Goal: Transaction & Acquisition: Obtain resource

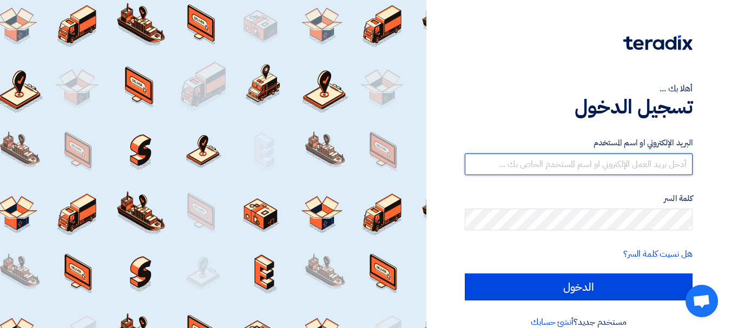
drag, startPoint x: 545, startPoint y: 163, endPoint x: 552, endPoint y: 174, distance: 12.9
click at [545, 163] on input "text" at bounding box center [579, 165] width 228 height 22
type input "yasir@nabatat.com.sa"
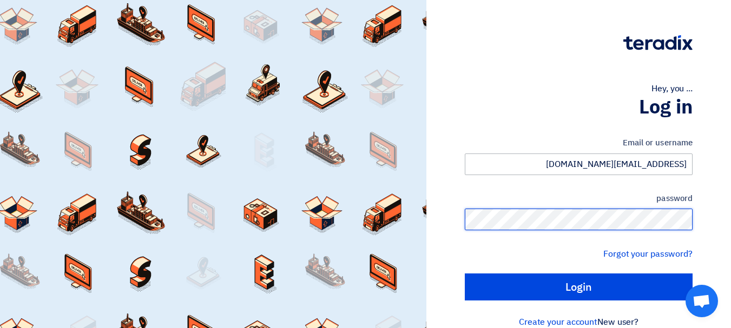
click at [465, 274] on input "Login" at bounding box center [579, 287] width 228 height 27
type input "Sign in"
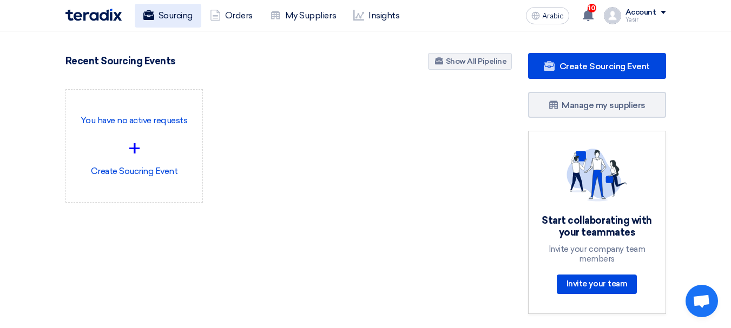
click at [151, 22] on link "Sourcing" at bounding box center [168, 16] width 67 height 24
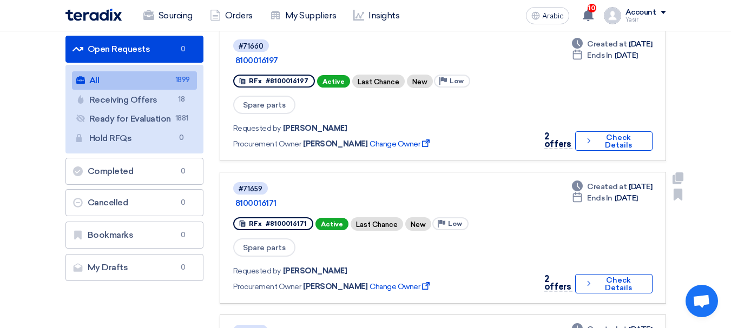
scroll to position [108, 0]
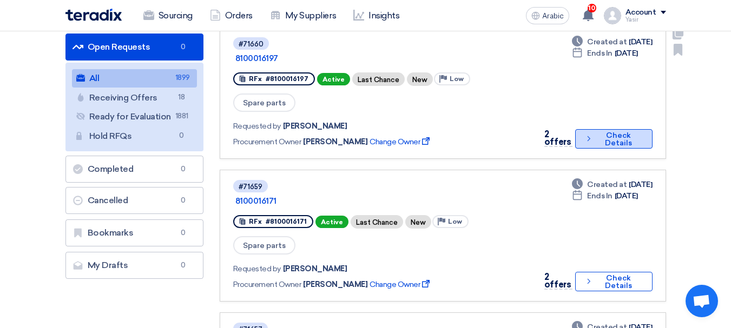
click at [608, 131] on font "Check Details" at bounding box center [618, 139] width 27 height 17
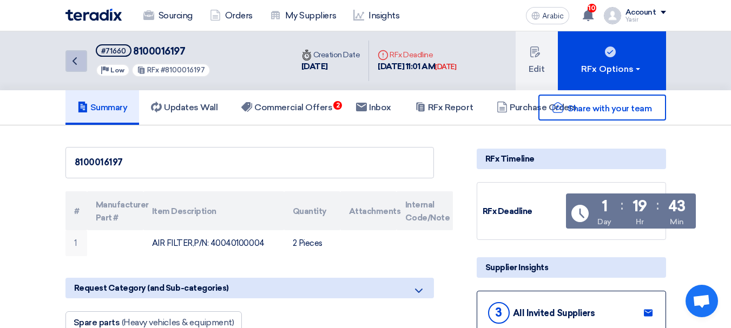
click at [68, 64] on icon "Back" at bounding box center [74, 61] width 13 height 13
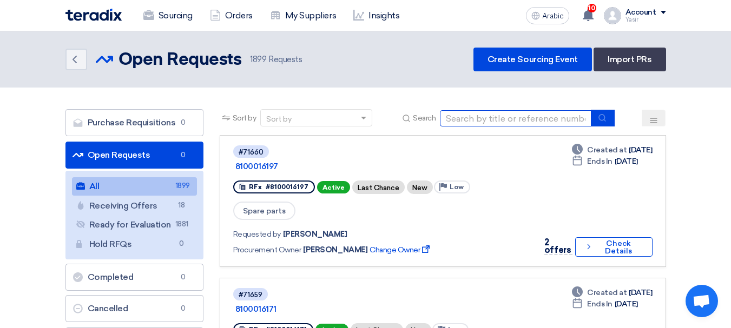
click at [544, 119] on input at bounding box center [515, 118] width 151 height 16
type input "71654"
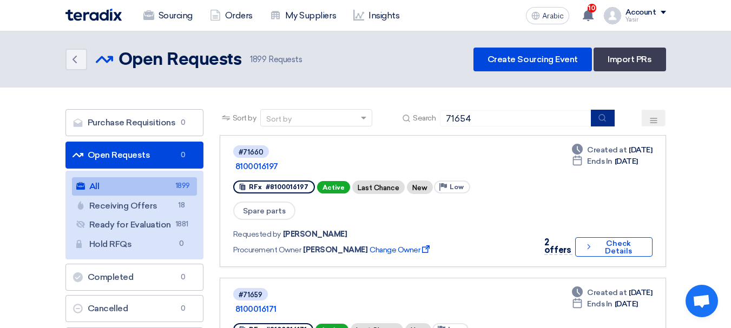
click at [599, 122] on button "submit" at bounding box center [603, 118] width 24 height 17
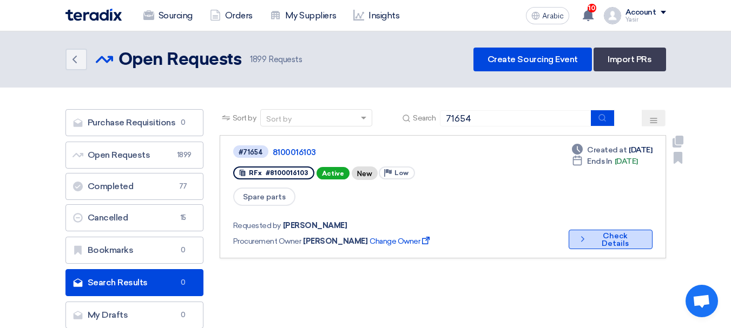
click at [602, 232] on font "Check Details" at bounding box center [615, 240] width 27 height 17
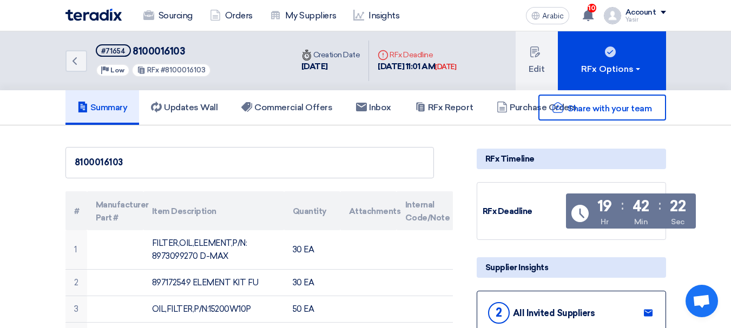
click at [153, 49] on font "8100016103" at bounding box center [159, 51] width 52 height 12
copy font "8100016103"
click at [166, 52] on font "8100016103" at bounding box center [159, 51] width 52 height 12
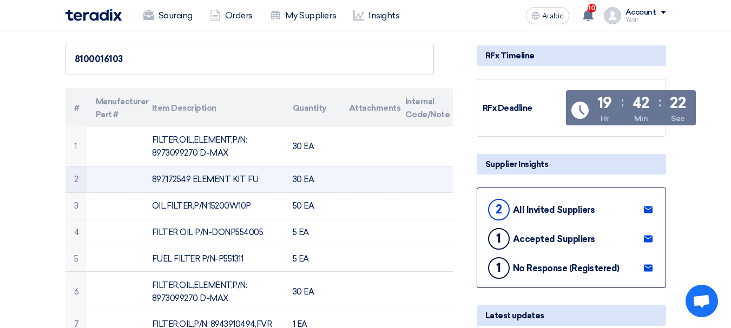
scroll to position [162, 0]
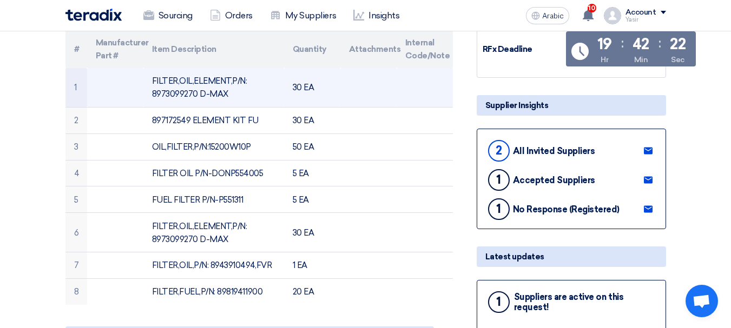
click at [188, 94] on font "FILTER,OIL,ELEMENT,P/N: 8973099270 D-MAX" at bounding box center [199, 87] width 95 height 23
click at [197, 93] on font "FILTER,OIL,ELEMENT,P/N: 8973099270 D-MAX" at bounding box center [199, 87] width 95 height 23
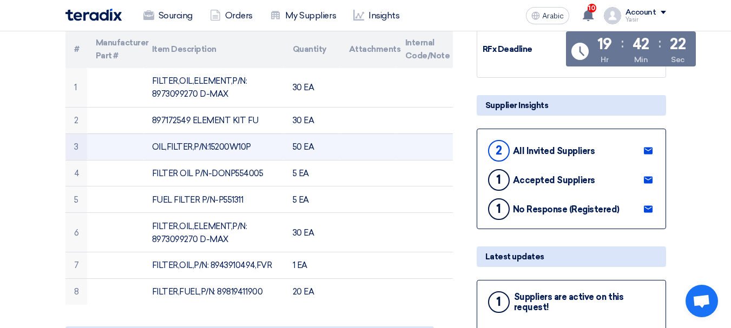
click at [206, 155] on td "OIL,FILTER,P/N:15200W10P" at bounding box center [213, 147] width 141 height 27
click at [214, 147] on font "OIL,FILTER,P/N:15200W10P" at bounding box center [201, 147] width 99 height 10
click at [182, 143] on font "OIL,FILTER,P/N:15200W10P" at bounding box center [201, 147] width 99 height 10
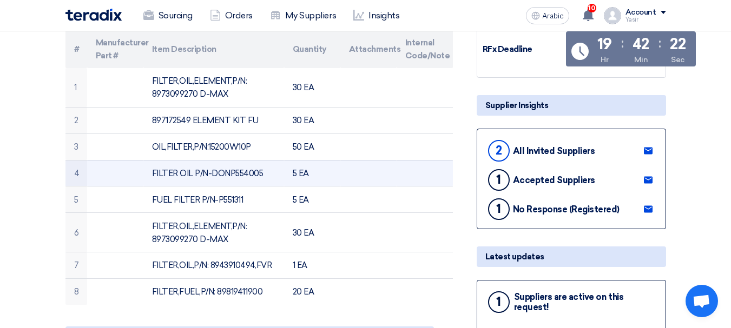
click at [250, 178] on font "FILTER OIL P/N-DONP554005" at bounding box center [207, 174] width 111 height 10
click at [189, 169] on font "FILTER OIL P/N-DONP554005" at bounding box center [207, 174] width 111 height 10
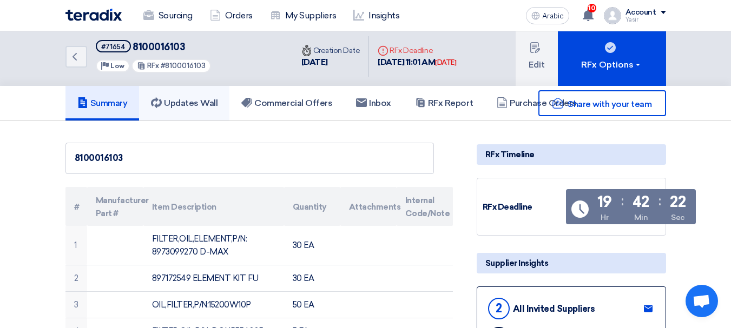
scroll to position [0, 0]
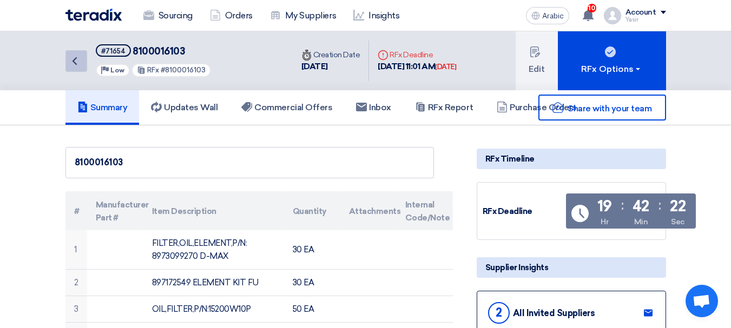
click at [86, 70] on link "Back" at bounding box center [76, 61] width 22 height 22
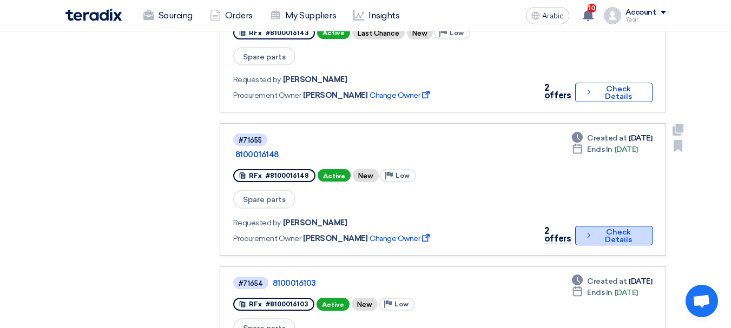
scroll to position [595, 0]
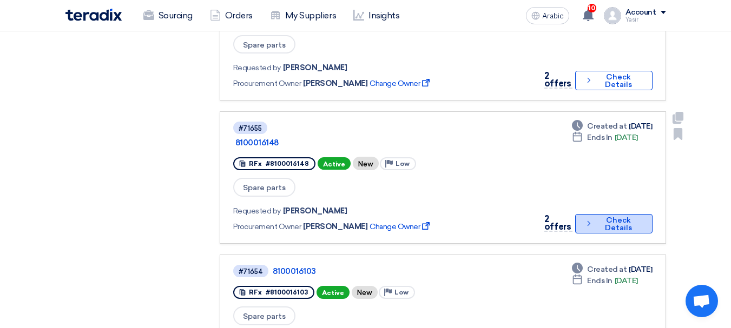
click at [596, 217] on font "Check Details" at bounding box center [618, 224] width 45 height 15
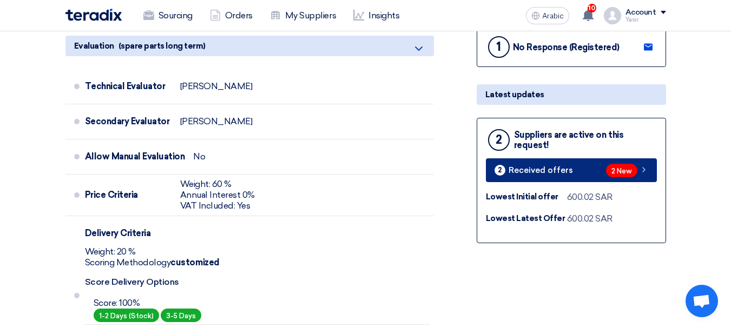
click at [609, 176] on span "2 New" at bounding box center [621, 171] width 31 height 14
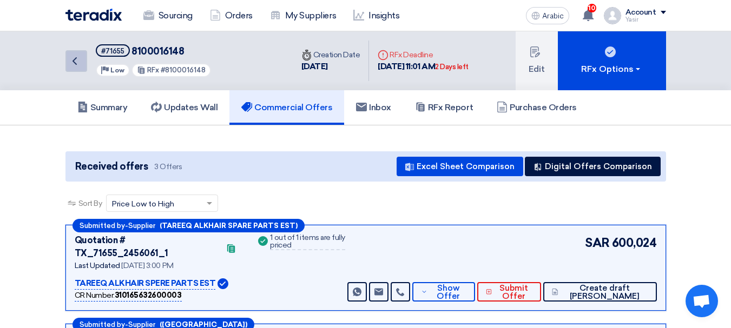
click at [81, 64] on icon "Back" at bounding box center [74, 61] width 13 height 13
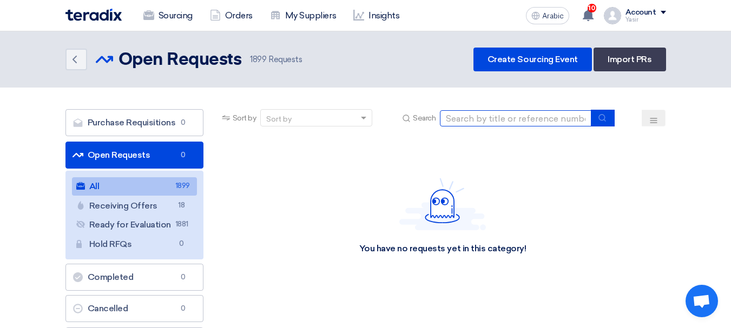
click at [503, 121] on input at bounding box center [515, 118] width 151 height 16
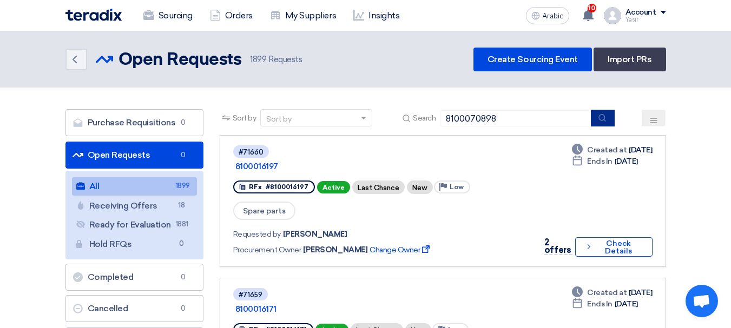
click at [599, 114] on icon "submit" at bounding box center [602, 118] width 9 height 9
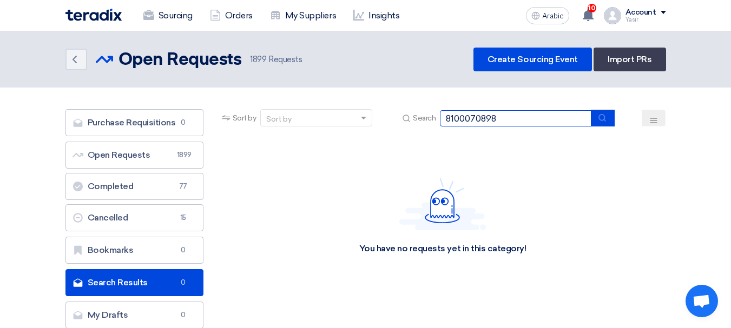
drag, startPoint x: 470, startPoint y: 116, endPoint x: 346, endPoint y: 129, distance: 125.1
click at [346, 129] on div "Sort by Sort by Search 8100070898" at bounding box center [443, 122] width 446 height 26
type input "70898"
click at [609, 124] on button "submit" at bounding box center [603, 118] width 24 height 17
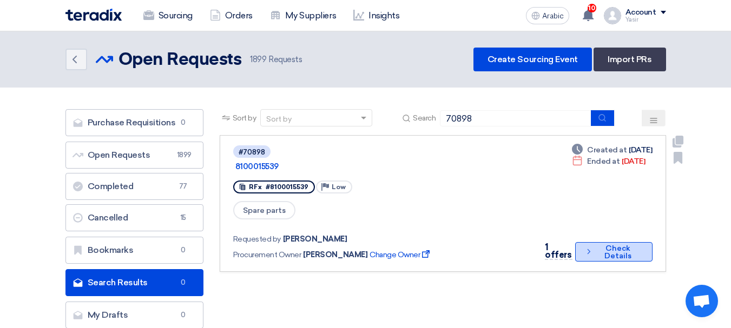
click at [601, 245] on font "Check Details" at bounding box center [617, 252] width 45 height 15
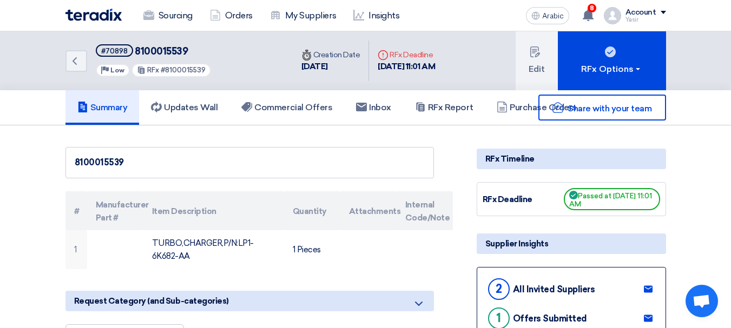
click at [155, 54] on font "8100015539" at bounding box center [161, 51] width 53 height 12
copy font "8100015539"
click at [74, 64] on icon "Back" at bounding box center [74, 61] width 13 height 13
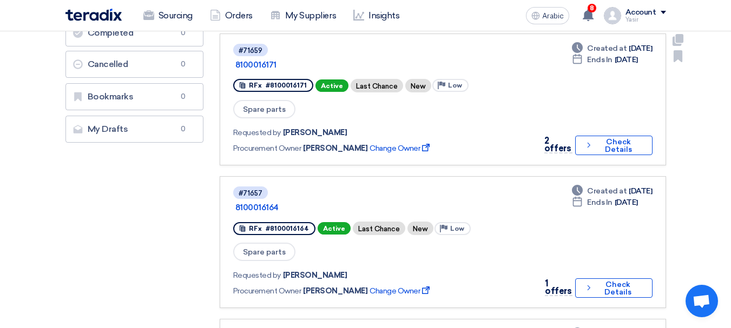
scroll to position [270, 0]
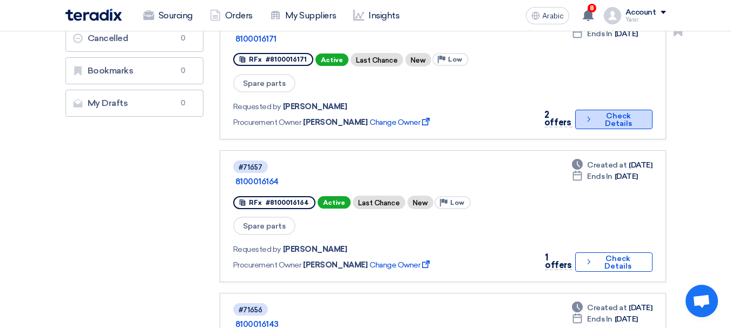
click at [618, 111] on font "Check Details" at bounding box center [618, 119] width 27 height 17
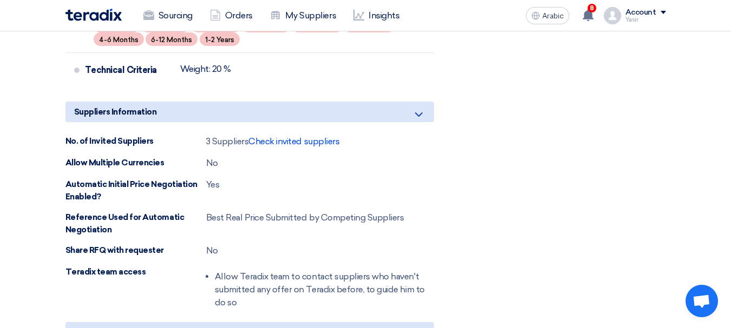
scroll to position [649, 0]
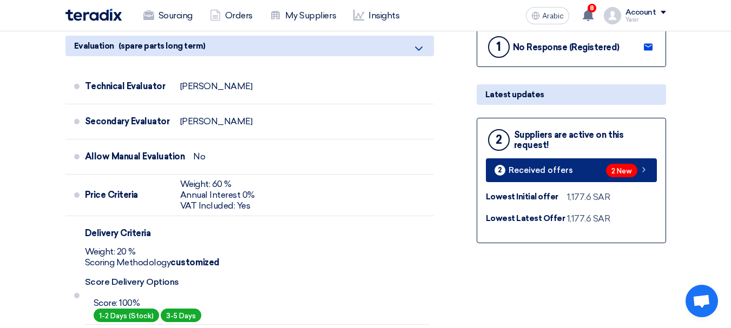
click at [623, 175] on font "2 New" at bounding box center [621, 171] width 21 height 8
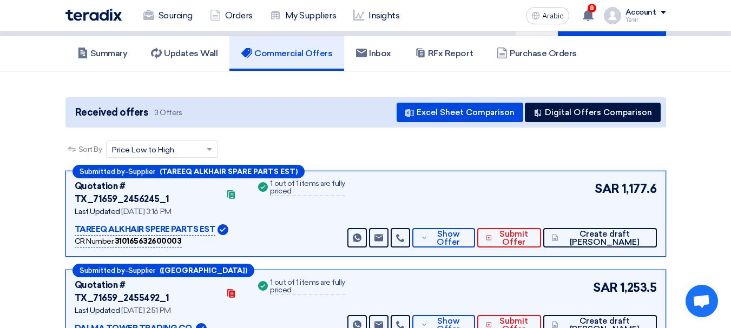
scroll to position [108, 0]
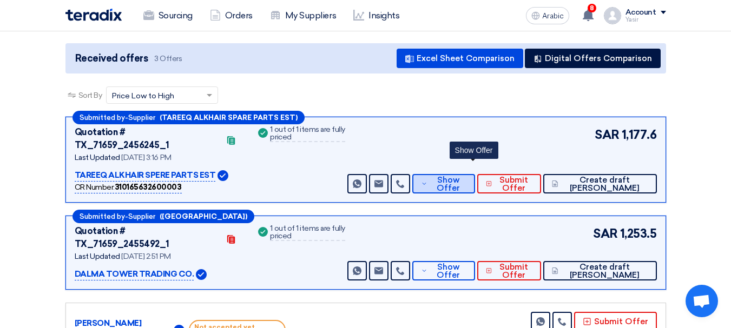
click at [460, 177] on font "Show Offer" at bounding box center [448, 184] width 23 height 18
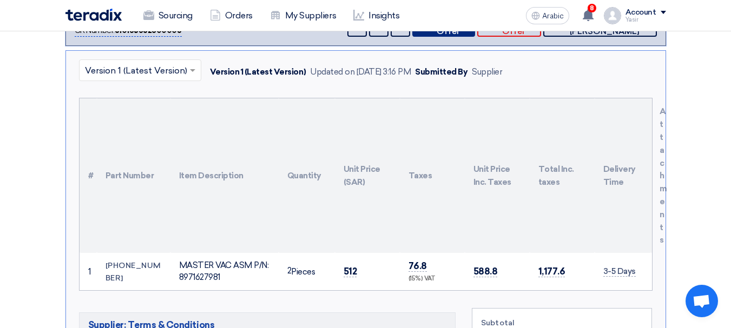
scroll to position [270, 0]
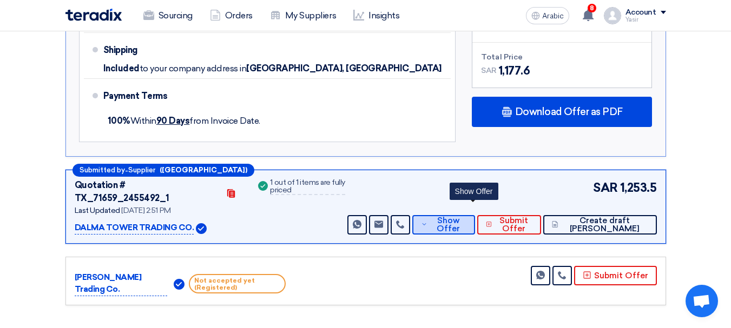
click at [460, 216] on font "Show Offer" at bounding box center [448, 225] width 23 height 18
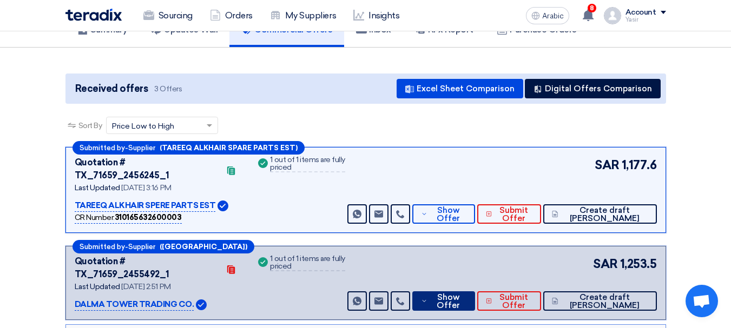
scroll to position [0, 0]
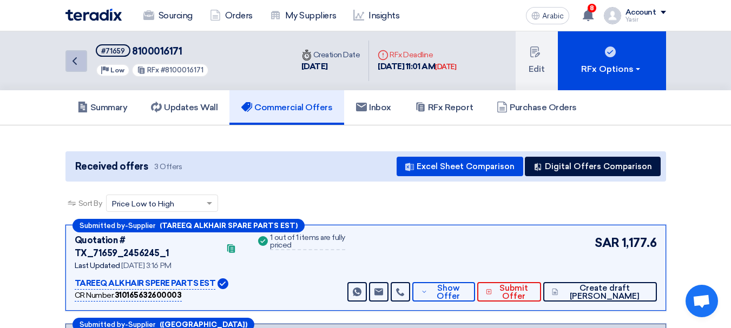
click at [75, 56] on icon "Back" at bounding box center [74, 61] width 13 height 13
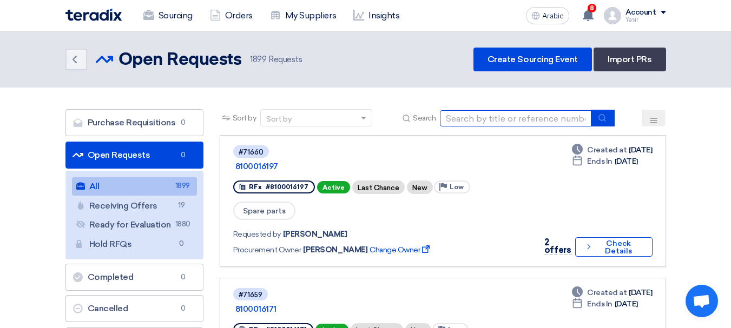
click at [533, 121] on input at bounding box center [515, 118] width 151 height 16
type input "70898"
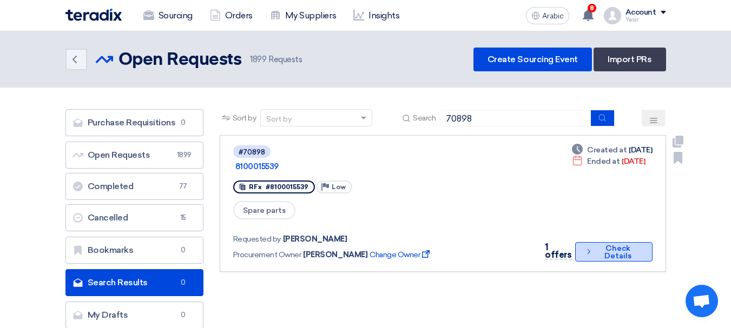
click at [603, 242] on button "Check details Check Details" at bounding box center [613, 251] width 77 height 19
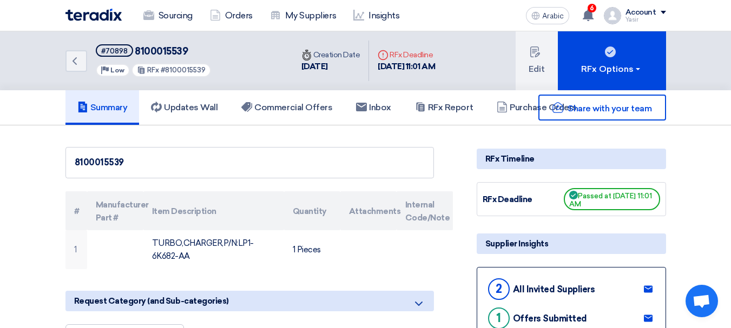
click at [167, 50] on font "8100015539" at bounding box center [161, 51] width 53 height 12
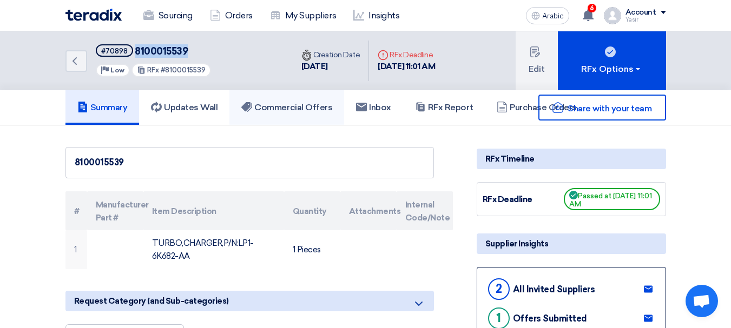
copy font "8100015539"
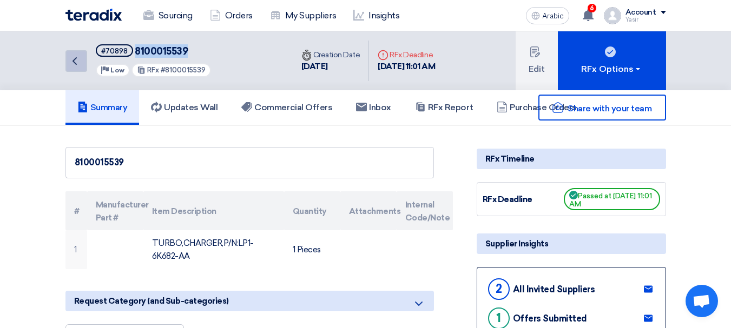
click at [82, 52] on link "Back" at bounding box center [76, 61] width 22 height 22
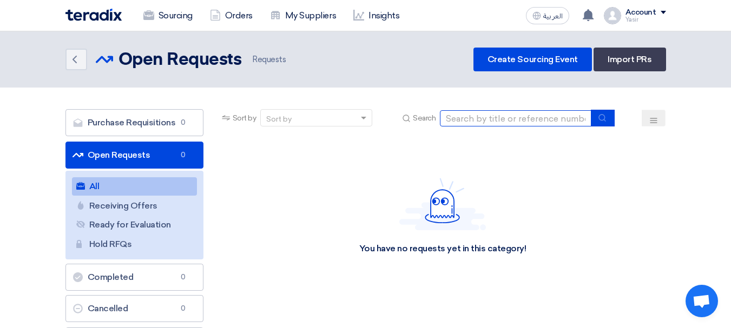
click at [507, 126] on input at bounding box center [515, 118] width 151 height 16
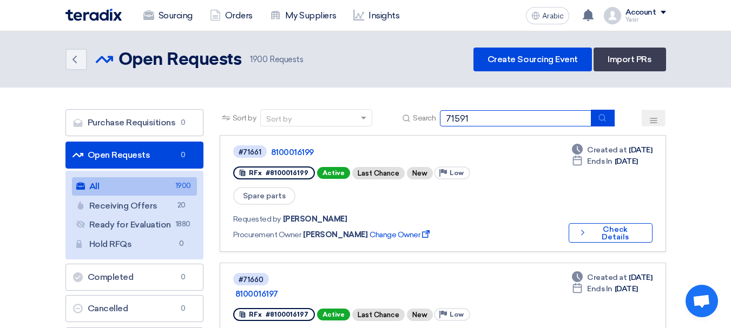
type input "71591"
click at [597, 117] on button "submit" at bounding box center [603, 118] width 24 height 17
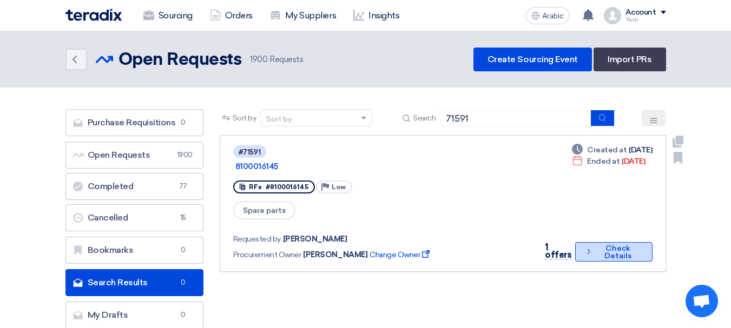
click at [578, 244] on button "Check details Check Details" at bounding box center [613, 251] width 77 height 19
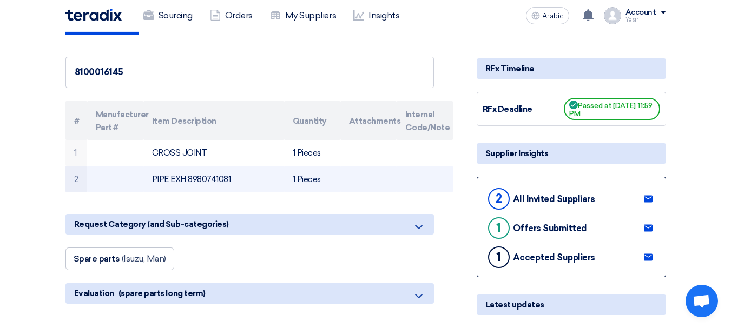
scroll to position [108, 0]
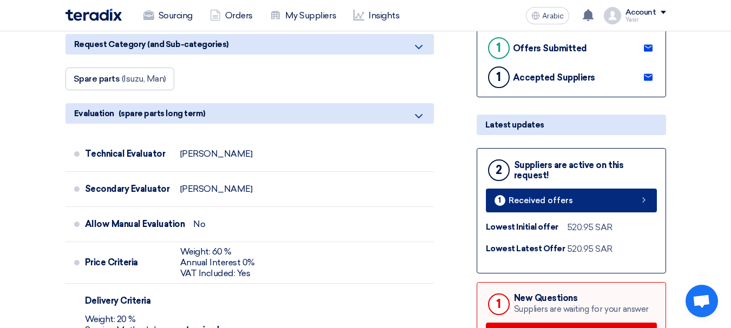
click at [604, 201] on link "1 Received offers" at bounding box center [571, 201] width 171 height 24
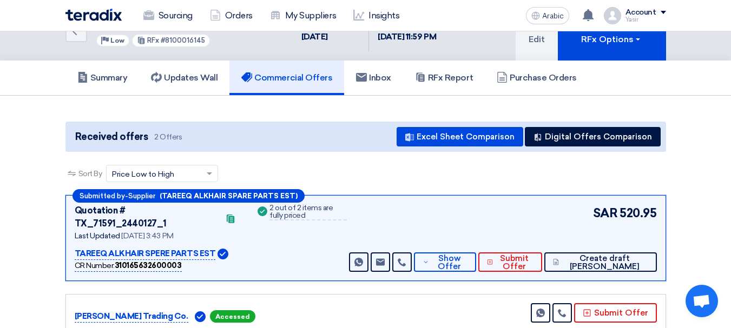
scroll to position [54, 0]
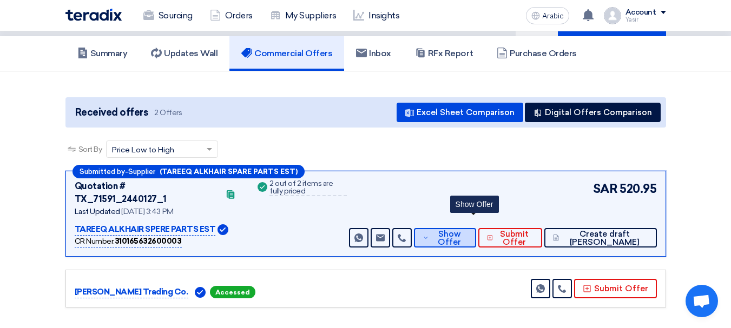
click at [461, 229] on font "Show Offer" at bounding box center [449, 238] width 23 height 18
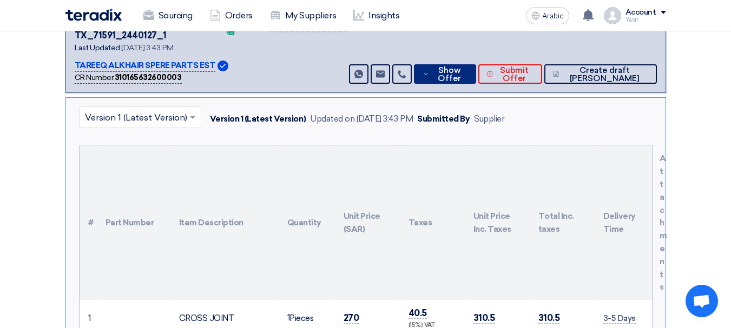
scroll to position [270, 0]
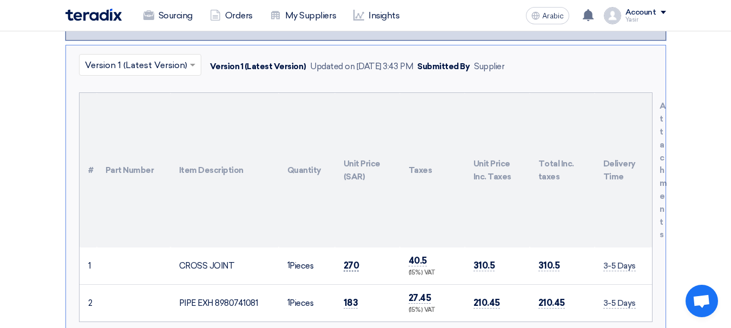
click at [350, 260] on font "270" at bounding box center [352, 265] width 16 height 11
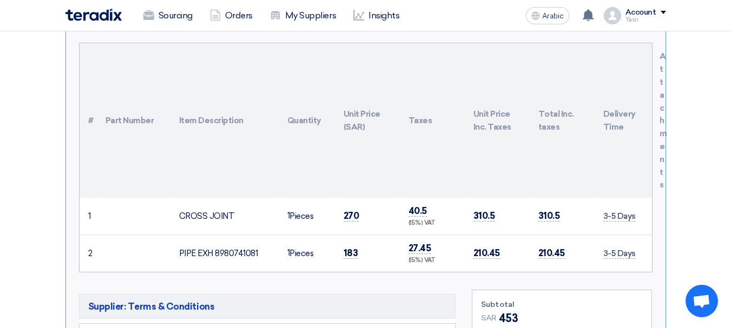
scroll to position [487, 0]
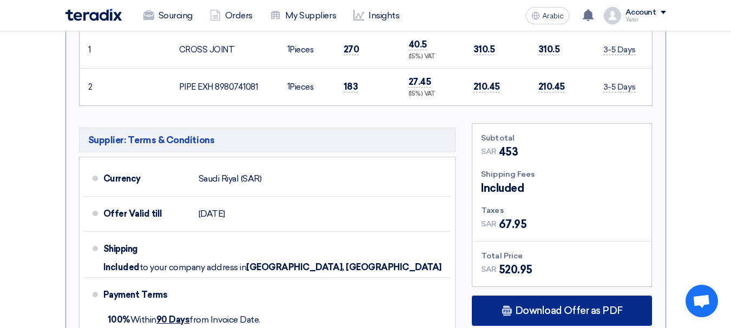
click at [532, 305] on font "Download Offer as PDF" at bounding box center [569, 311] width 108 height 12
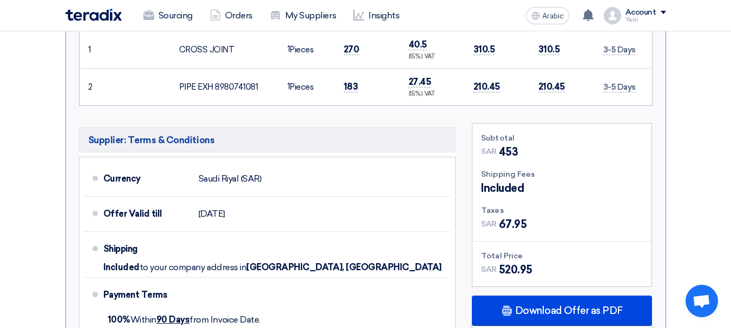
scroll to position [595, 0]
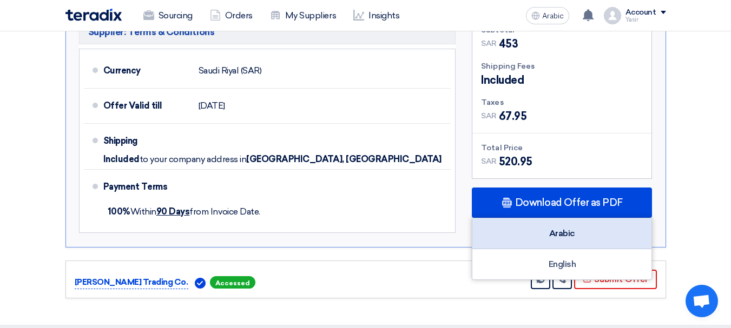
click at [560, 228] on font "Arabic" at bounding box center [562, 233] width 26 height 10
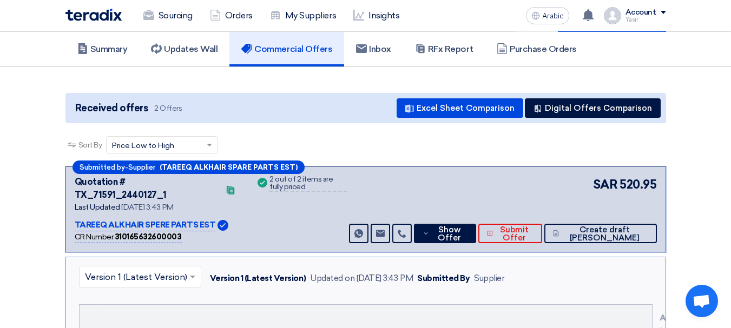
scroll to position [0, 0]
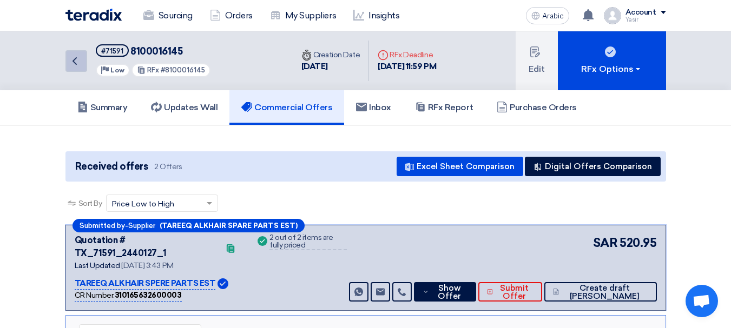
click at [81, 55] on icon "Back" at bounding box center [74, 61] width 13 height 13
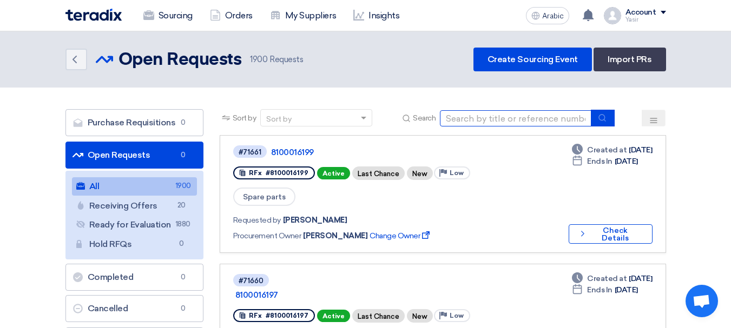
click at [476, 116] on input at bounding box center [515, 118] width 151 height 16
type input "71591"
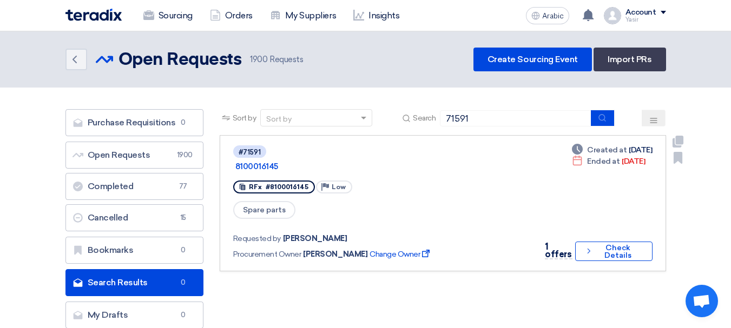
click at [608, 224] on div "Deadline Created at Sep 28, 2025 Deadline Ended at Sep 29, 2025 1 offers Check …" at bounding box center [595, 203] width 114 height 118
click at [607, 242] on button "Check details Check Details" at bounding box center [613, 251] width 77 height 19
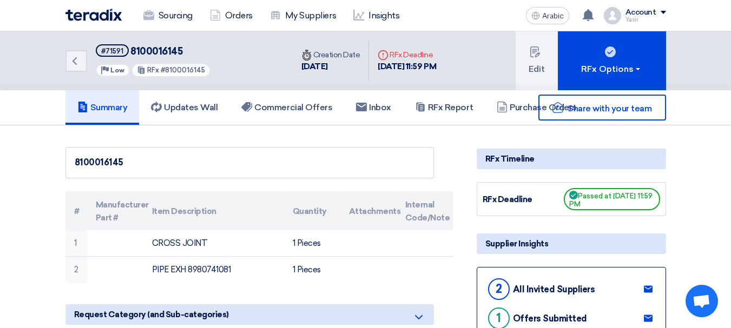
click at [174, 43] on div "Back #71591 8100016145 Priority Low RFx #8100016145" at bounding box center [178, 60] width 227 height 59
click at [168, 49] on font "8100016145" at bounding box center [156, 51] width 52 height 12
copy font "8100016145"
click at [85, 58] on link "Back" at bounding box center [76, 61] width 22 height 22
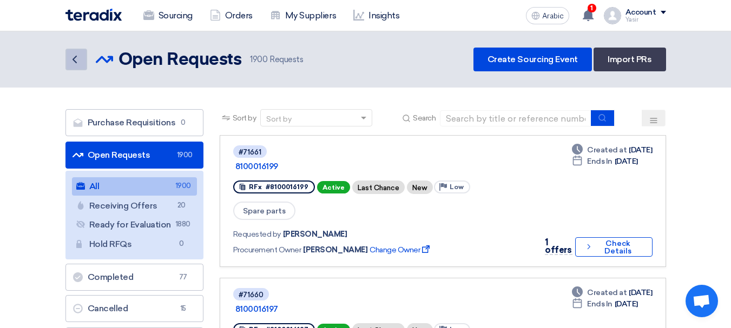
click at [82, 56] on link "Back" at bounding box center [76, 60] width 22 height 22
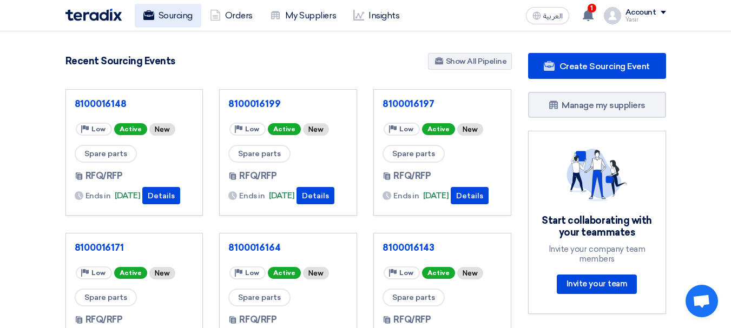
click at [178, 12] on link "Sourcing" at bounding box center [168, 16] width 67 height 24
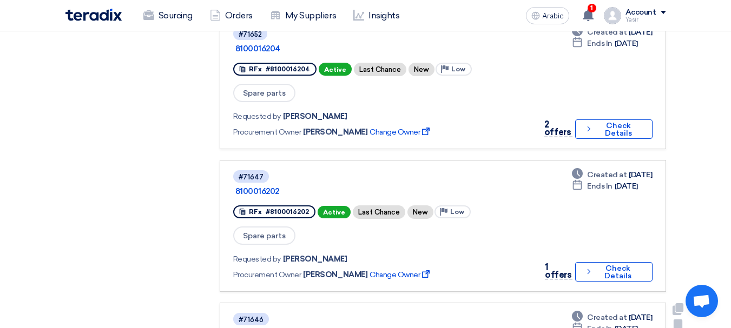
scroll to position [1136, 0]
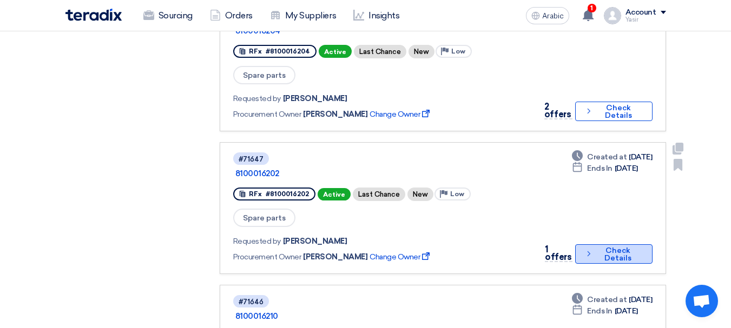
click at [631, 247] on font "Check Details" at bounding box center [617, 254] width 45 height 15
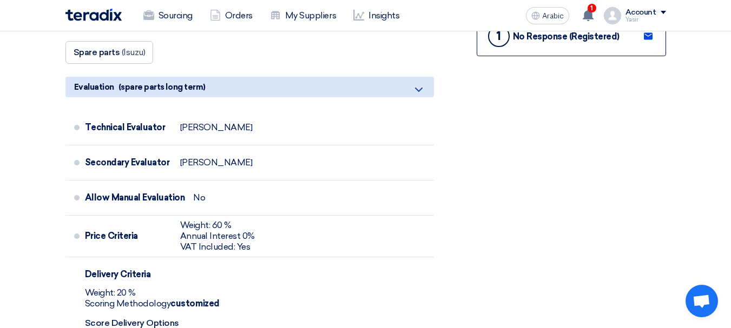
scroll to position [379, 0]
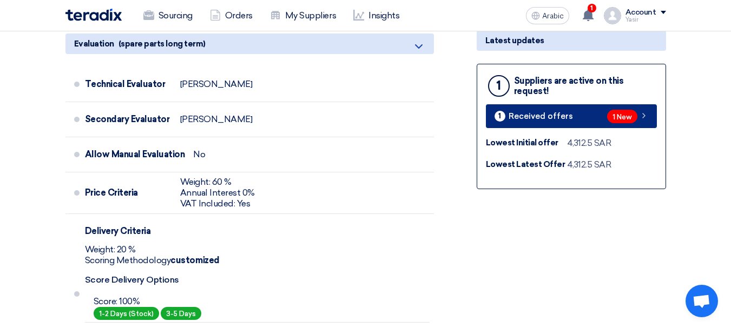
click at [624, 109] on link "1 Received offers 1 New" at bounding box center [571, 116] width 171 height 24
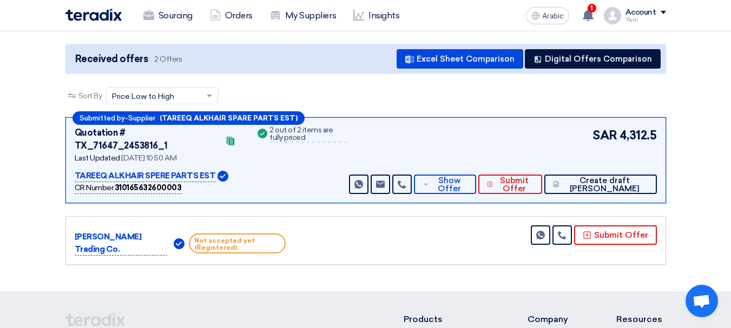
scroll to position [108, 0]
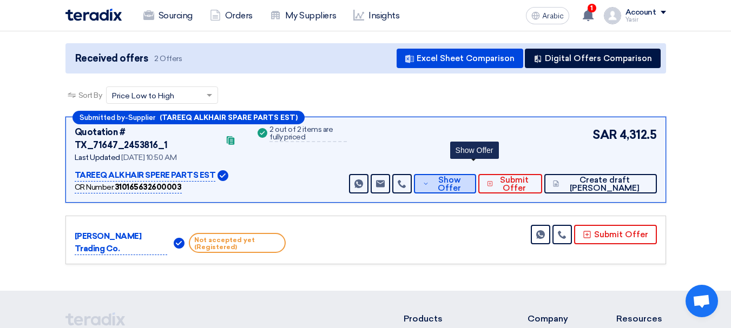
click at [464, 176] on span "Show Offer" at bounding box center [450, 184] width 36 height 16
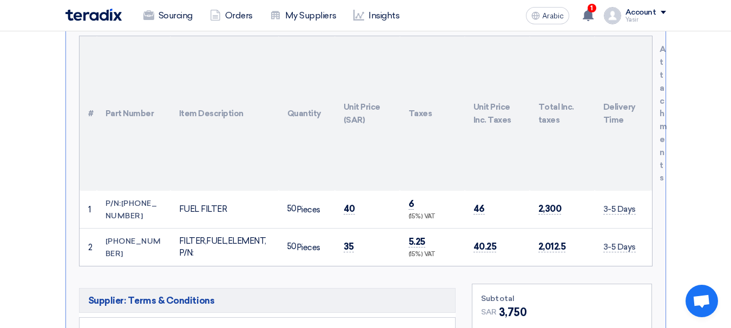
scroll to position [379, 0]
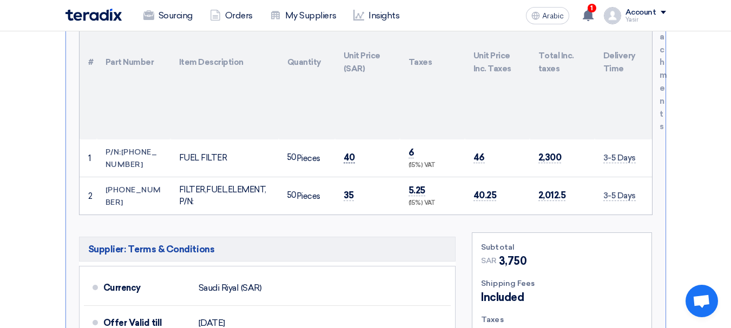
click at [352, 152] on font "40" at bounding box center [349, 157] width 11 height 11
drag, startPoint x: 122, startPoint y: 141, endPoint x: 147, endPoint y: 148, distance: 25.7
click at [148, 149] on td "P/N:[PHONE_NUMBER]" at bounding box center [134, 158] width 74 height 37
copy font "[PHONE_NUMBER]"
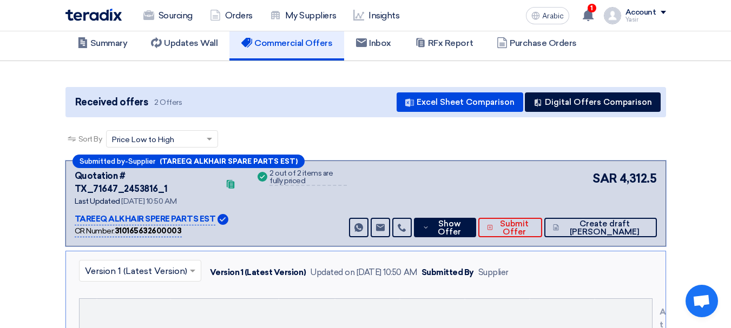
scroll to position [0, 0]
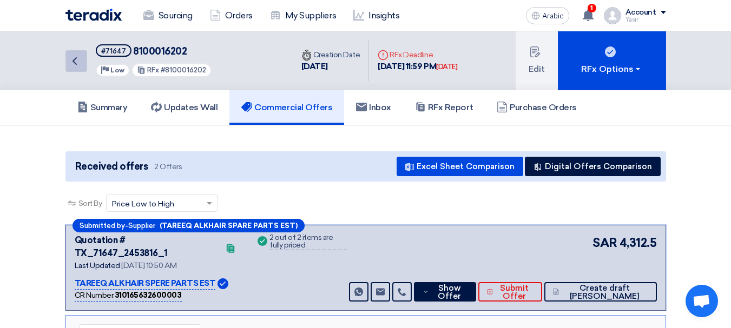
click at [75, 67] on icon "Back" at bounding box center [74, 61] width 13 height 13
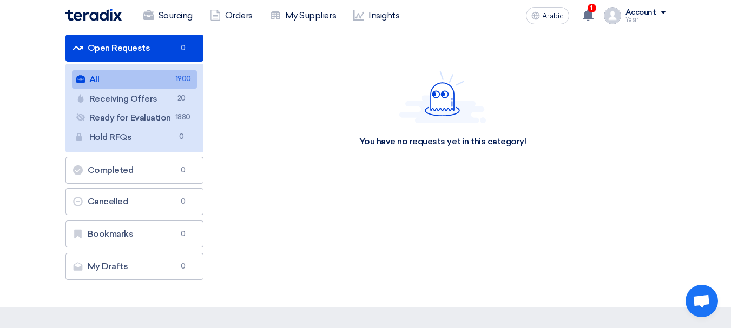
scroll to position [108, 0]
click at [135, 87] on link "All All 1900" at bounding box center [134, 78] width 125 height 18
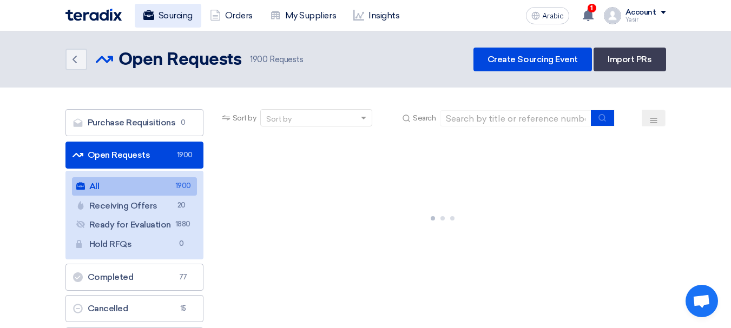
click at [182, 18] on font "Sourcing" at bounding box center [176, 15] width 34 height 10
click at [69, 61] on icon "Back" at bounding box center [74, 59] width 13 height 13
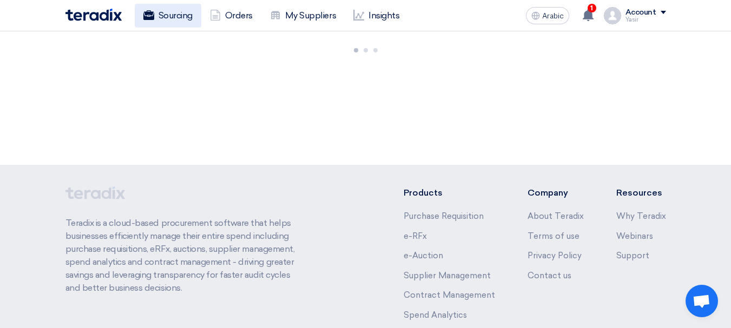
click at [190, 18] on font "Sourcing" at bounding box center [176, 15] width 34 height 10
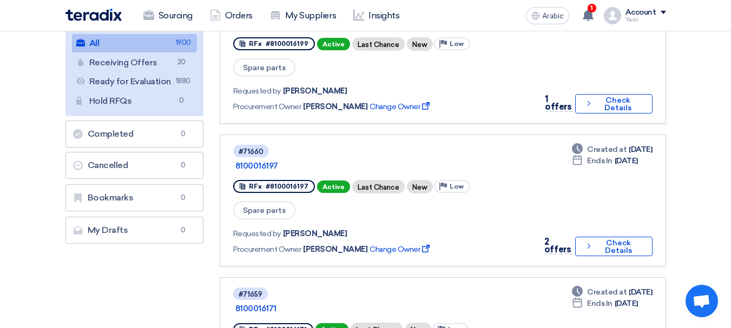
scroll to position [162, 0]
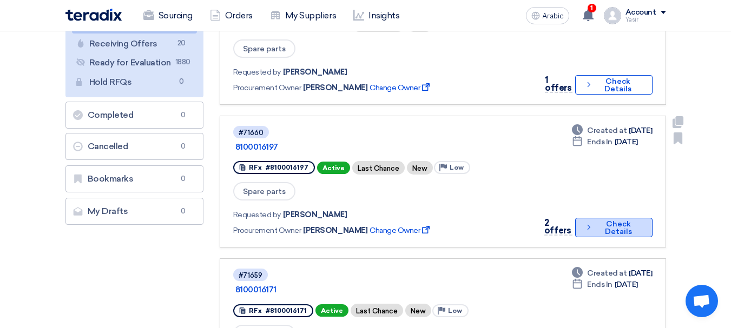
click at [596, 221] on font "Check Details" at bounding box center [618, 228] width 45 height 15
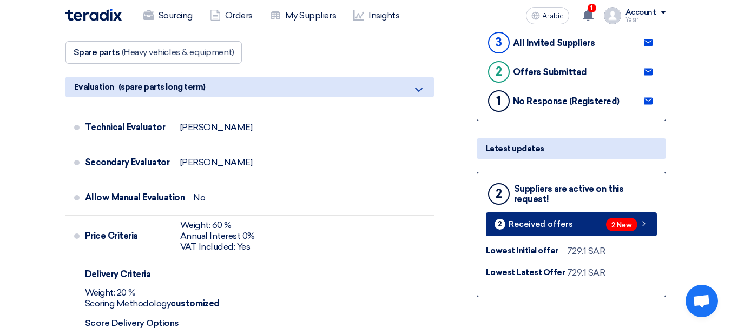
click at [611, 222] on font "2 New" at bounding box center [621, 225] width 21 height 8
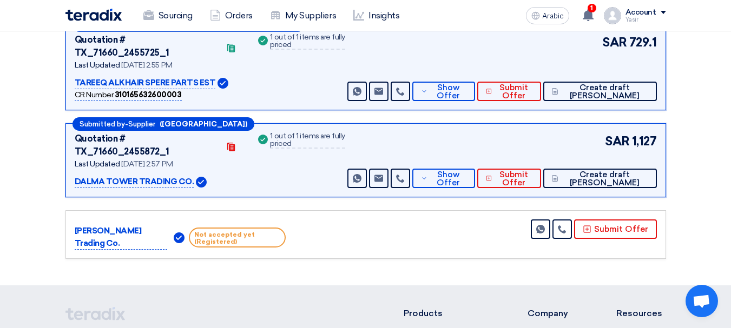
scroll to position [167, 0]
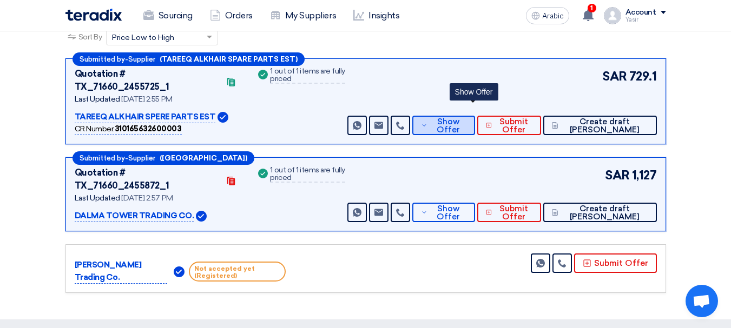
click at [466, 118] on span "Show Offer" at bounding box center [448, 126] width 36 height 16
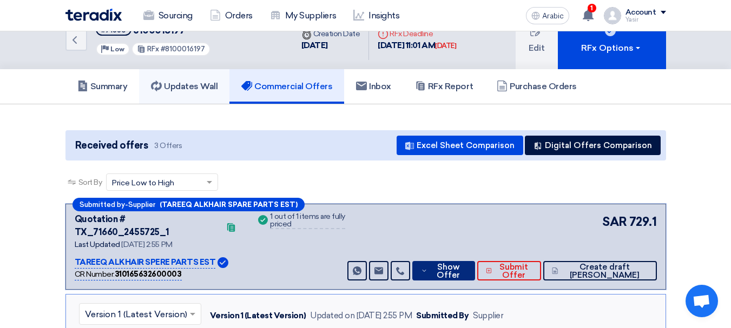
scroll to position [0, 0]
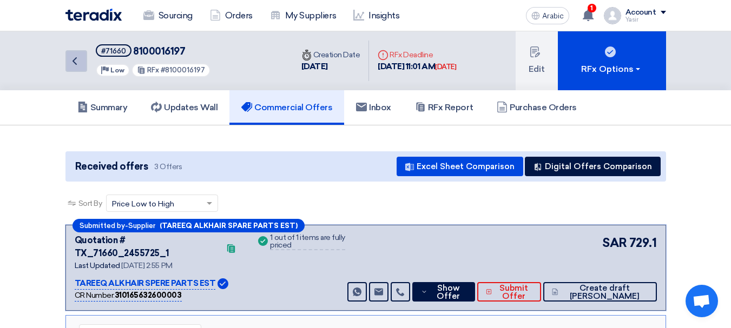
click at [76, 66] on icon "Back" at bounding box center [74, 61] width 13 height 13
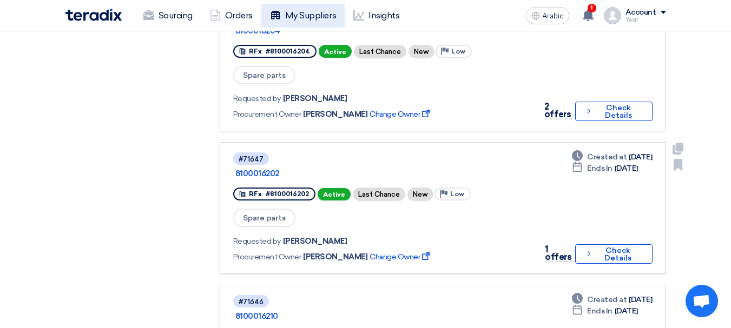
scroll to position [974, 0]
